Goal: Transaction & Acquisition: Purchase product/service

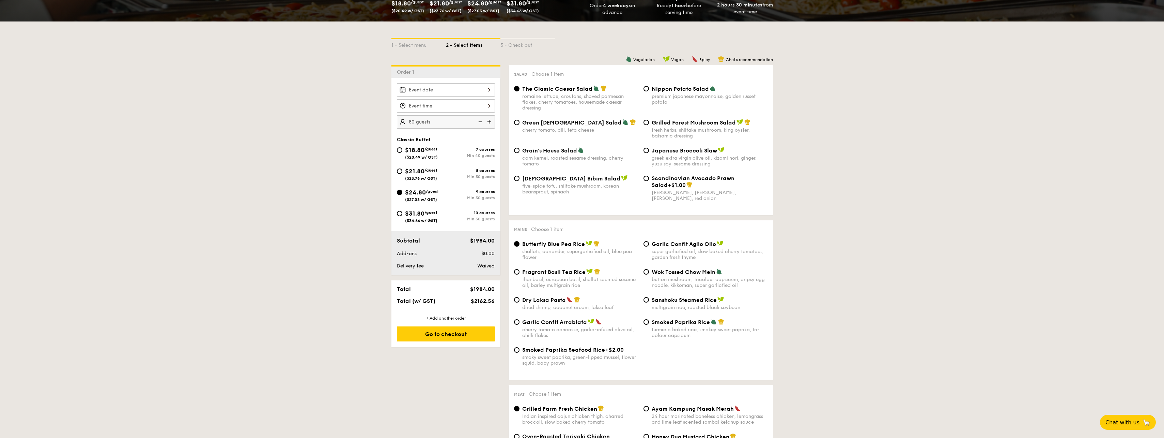
scroll to position [111, 0]
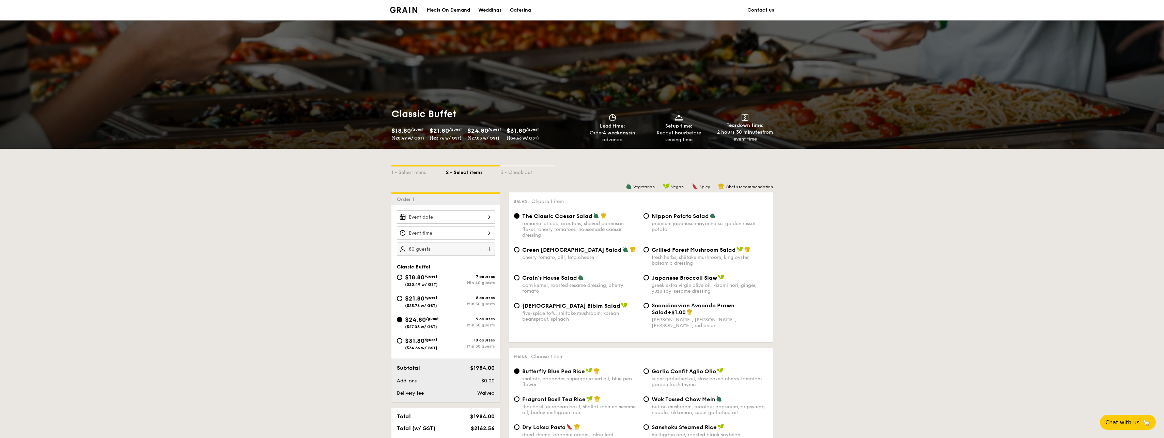
click at [426, 297] on span "/guest" at bounding box center [431, 297] width 13 height 5
click at [402, 297] on input "$21.80 /guest ($23.76 w/ GST) 8 courses Min 30 guests" at bounding box center [399, 297] width 5 height 5
radio input "true"
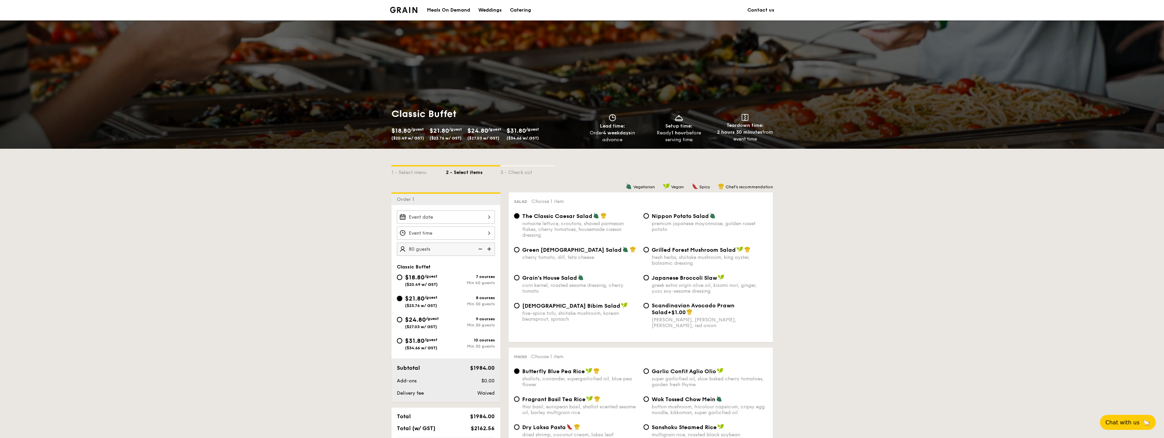
radio input "true"
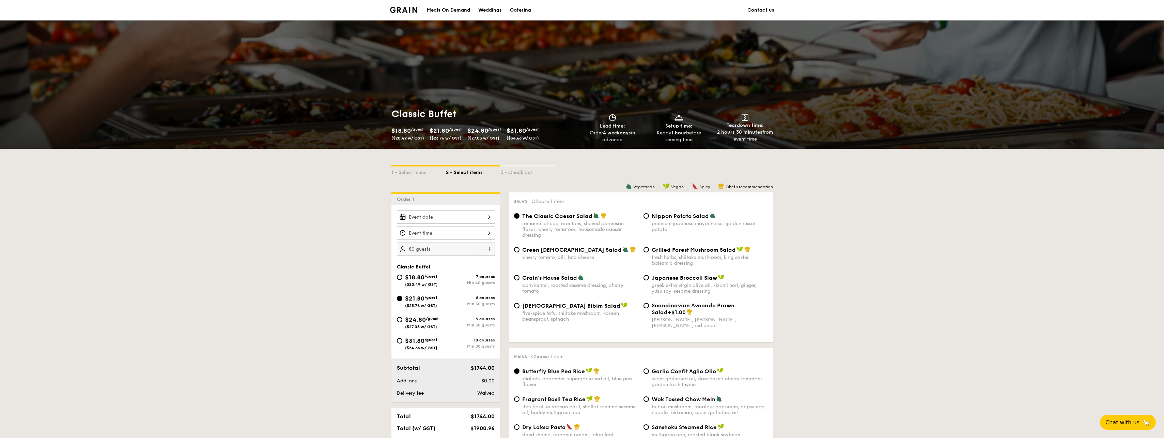
click at [417, 317] on span "$24.80" at bounding box center [415, 319] width 21 height 7
click at [402, 317] on input "$24.80 /guest ($27.03 w/ GST) 9 courses Min 30 guests" at bounding box center [399, 319] width 5 height 5
radio input "true"
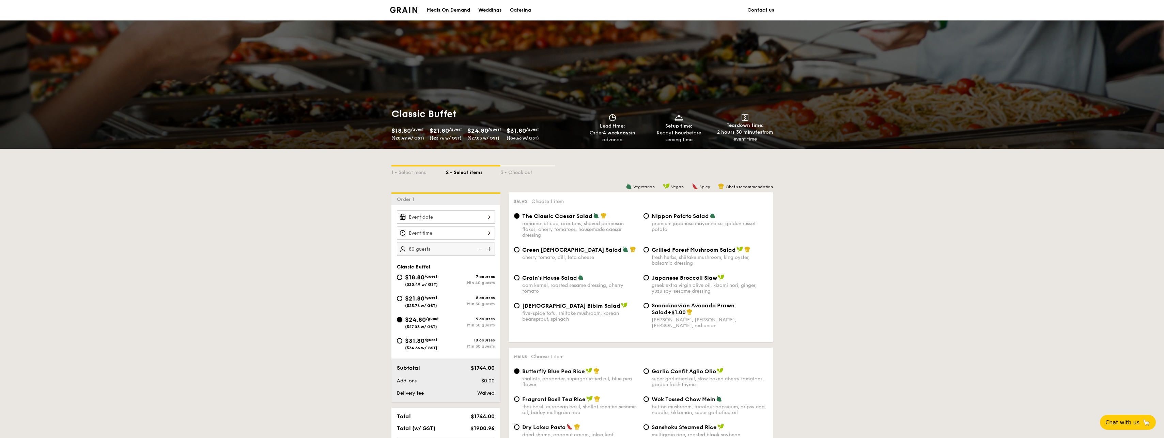
radio input "true"
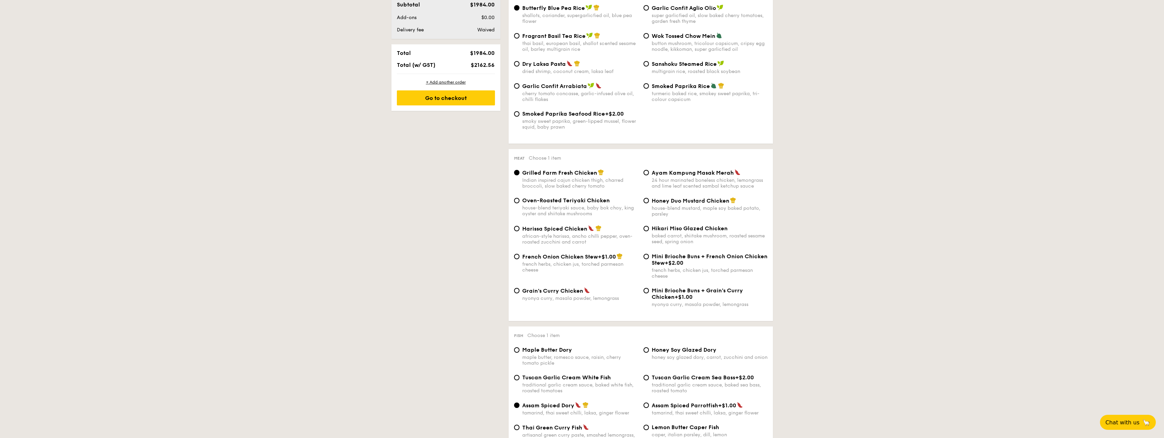
scroll to position [227, 0]
